Goal: Information Seeking & Learning: Understand process/instructions

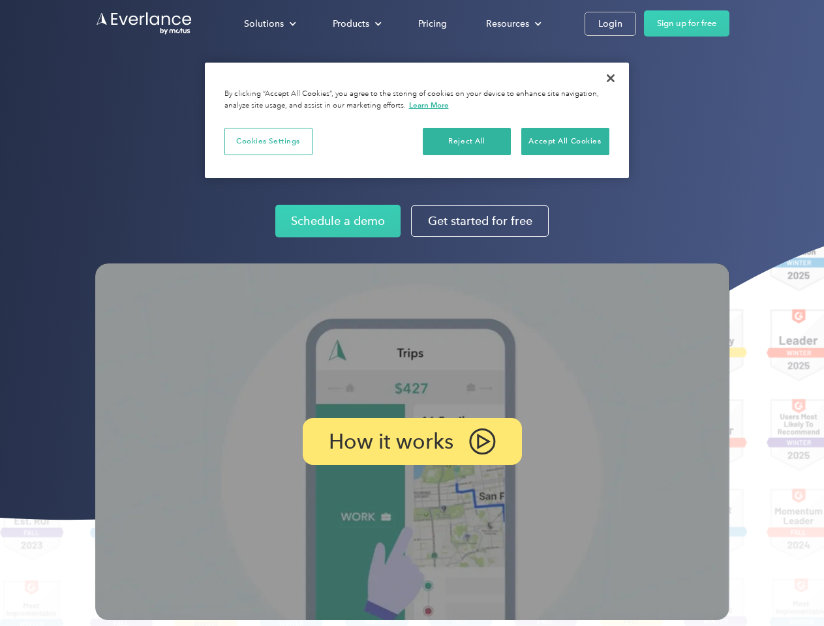
click at [412, 313] on img at bounding box center [412, 442] width 634 height 357
click at [269, 23] on div "Solutions" at bounding box center [264, 24] width 40 height 16
click at [356, 23] on div "Products" at bounding box center [351, 24] width 37 height 16
click at [512, 23] on div "Resources" at bounding box center [507, 24] width 43 height 16
click at [412, 442] on p "How it works" at bounding box center [391, 442] width 125 height 16
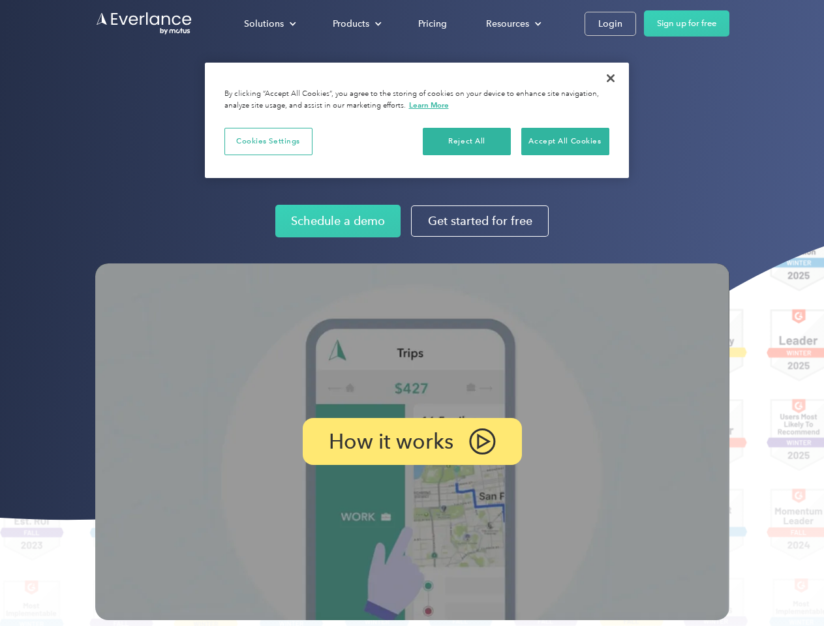
click at [268, 141] on button "Cookies Settings" at bounding box center [268, 141] width 88 height 27
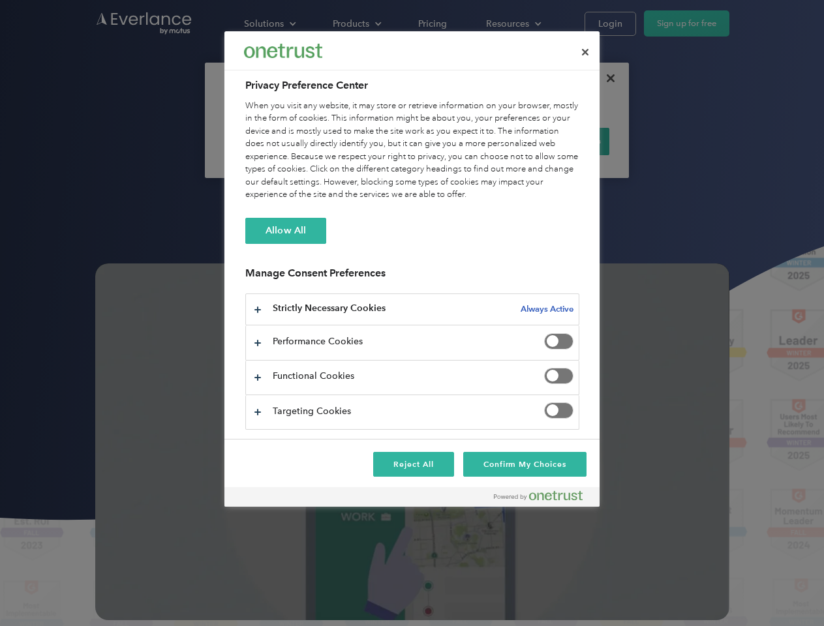
click at [467, 141] on div "When you visit any website, it may store or retrieve information on your browse…" at bounding box center [412, 151] width 334 height 102
click at [565, 141] on div "When you visit any website, it may store or retrieve information on your browse…" at bounding box center [412, 151] width 334 height 102
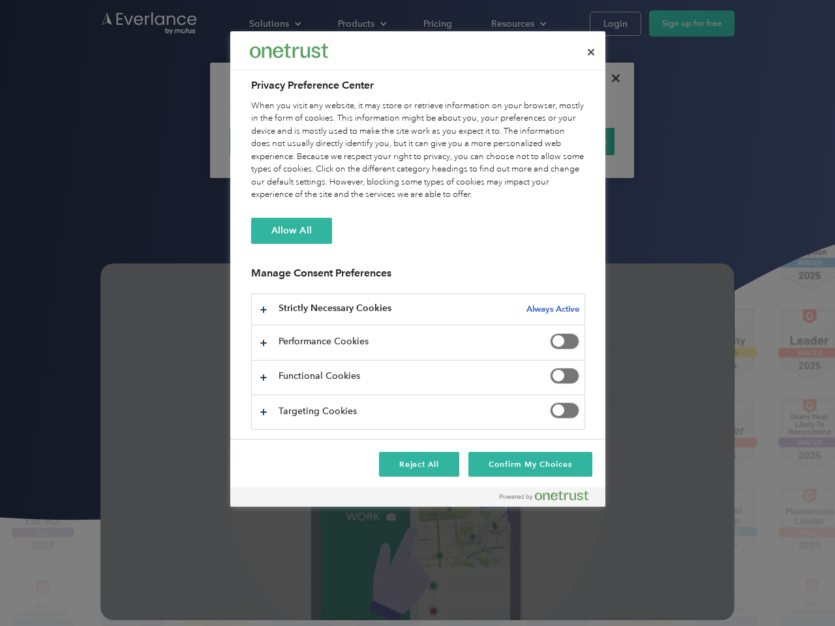
click at [611, 78] on div at bounding box center [417, 313] width 835 height 626
